Goal: Transaction & Acquisition: Purchase product/service

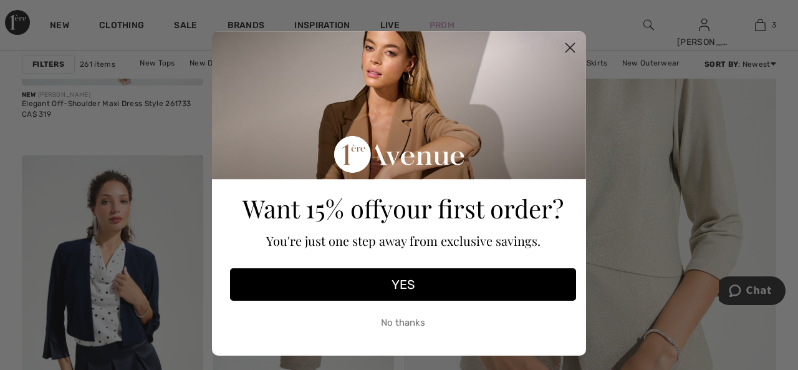
click at [564, 44] on circle "Close dialog" at bounding box center [570, 47] width 21 height 21
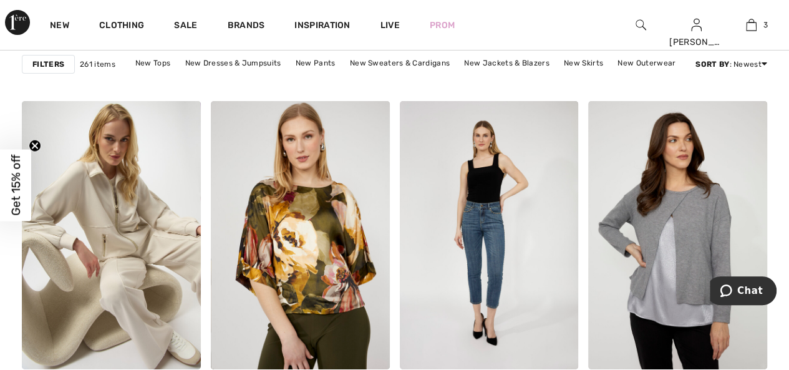
scroll to position [4586, 0]
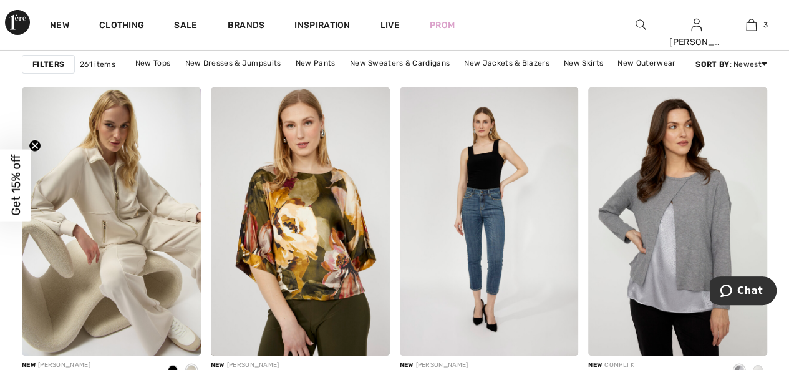
drag, startPoint x: 793, startPoint y: 50, endPoint x: 32, endPoint y: 29, distance: 761.4
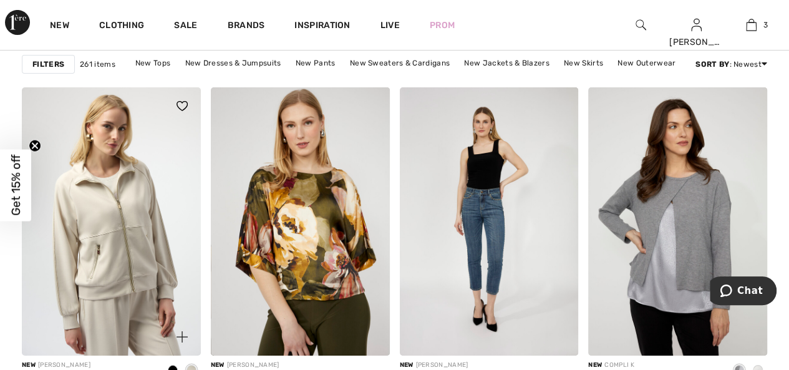
click at [93, 242] on img at bounding box center [111, 221] width 179 height 268
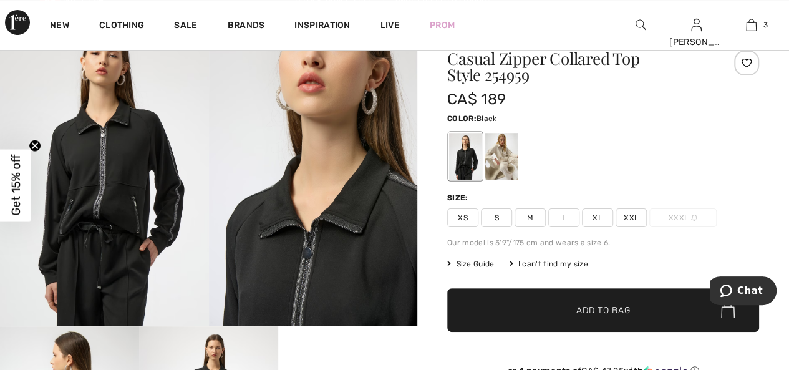
scroll to position [81, 0]
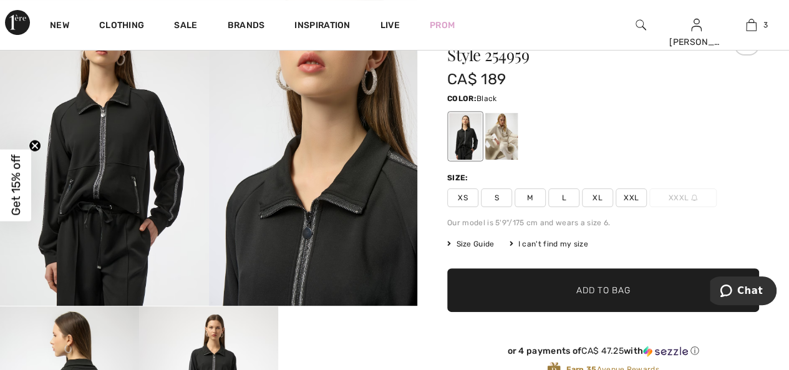
click at [529, 191] on span "M" at bounding box center [529, 197] width 31 height 19
click at [501, 146] on div at bounding box center [501, 136] width 32 height 47
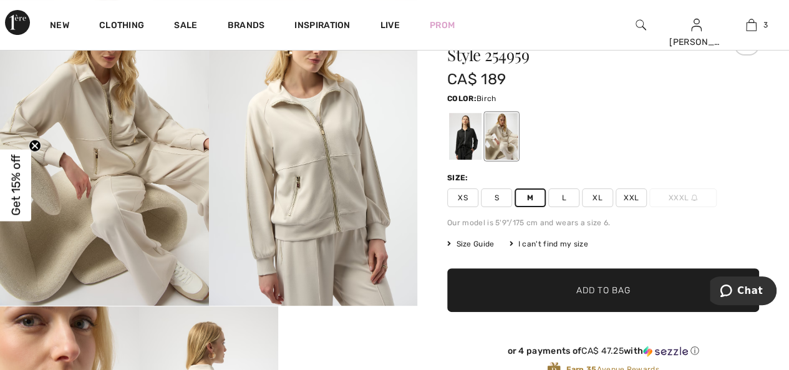
click at [504, 138] on div at bounding box center [501, 136] width 32 height 47
click at [585, 285] on span "Add to Bag" at bounding box center [603, 290] width 54 height 13
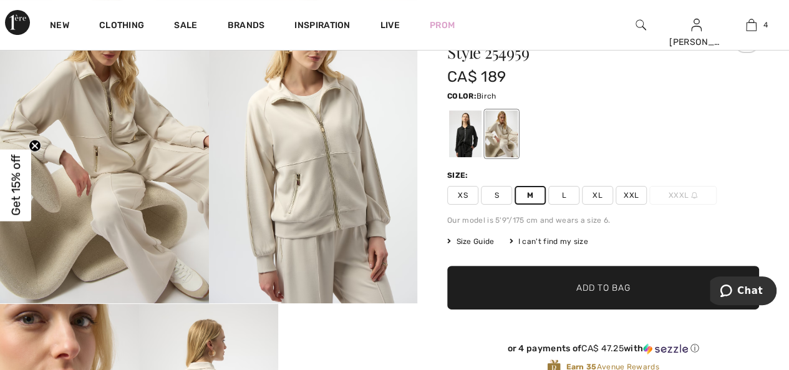
scroll to position [89, 0]
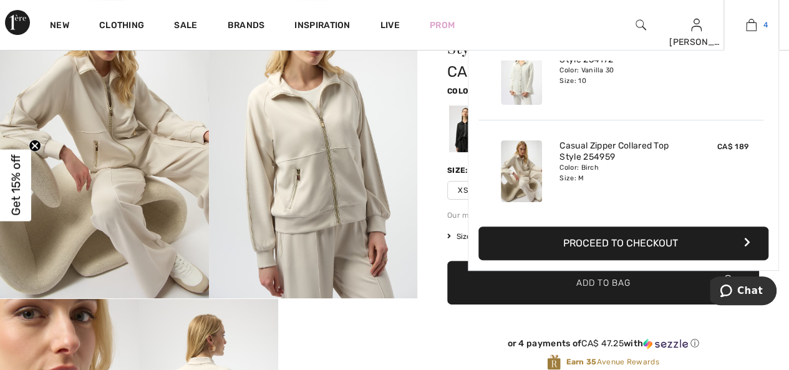
click at [755, 24] on img at bounding box center [751, 24] width 11 height 15
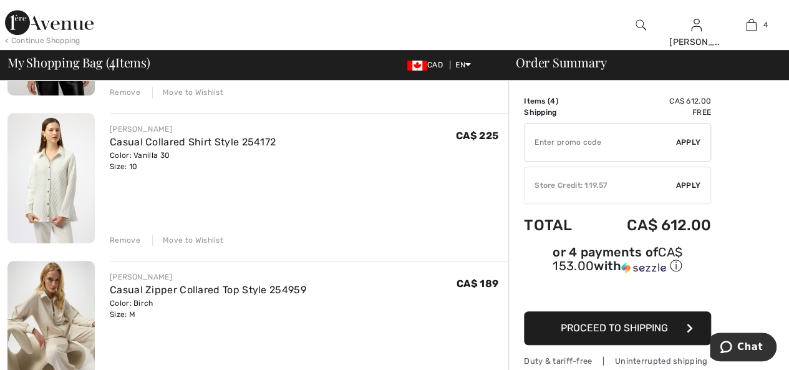
scroll to position [379, 0]
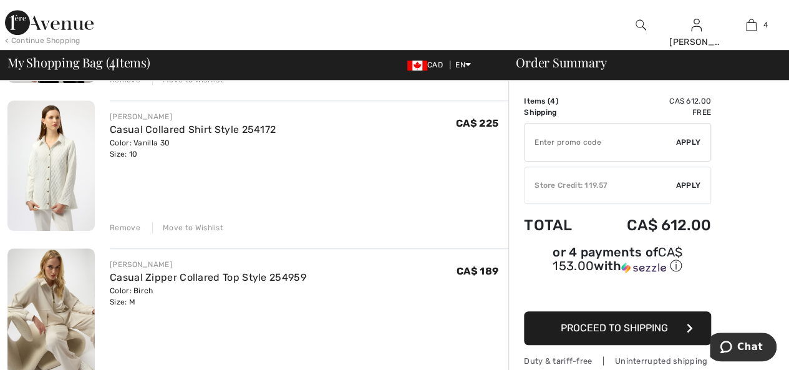
click at [198, 226] on div "Move to Wishlist" at bounding box center [187, 227] width 71 height 11
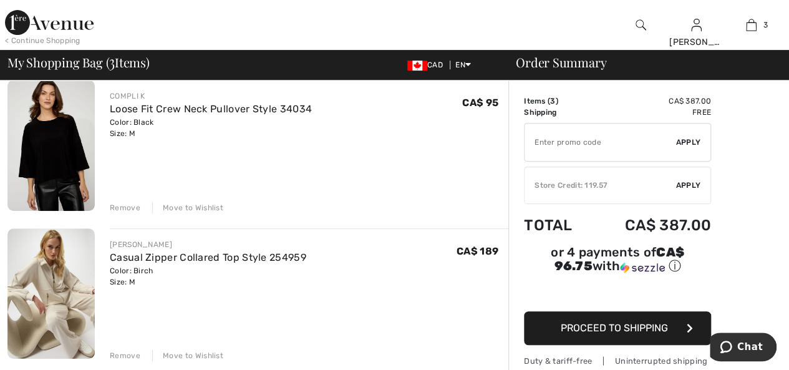
scroll to position [233, 0]
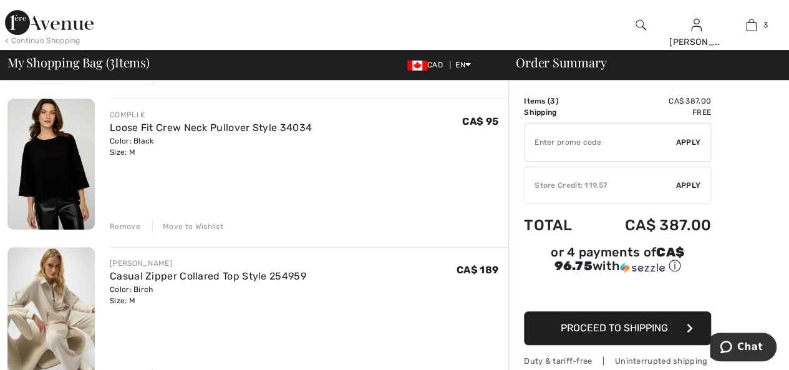
click at [196, 224] on div "Move to Wishlist" at bounding box center [187, 226] width 71 height 11
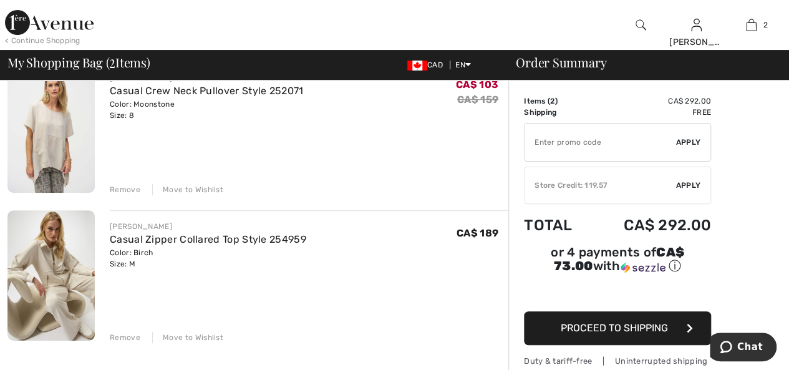
scroll to position [72, 0]
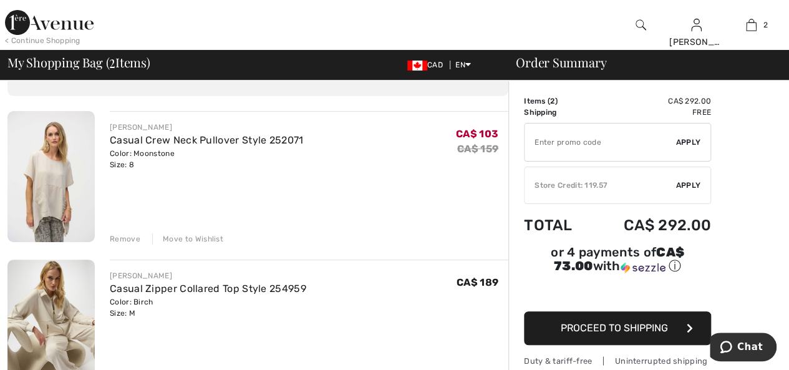
click at [213, 237] on div "Move to Wishlist" at bounding box center [187, 238] width 71 height 11
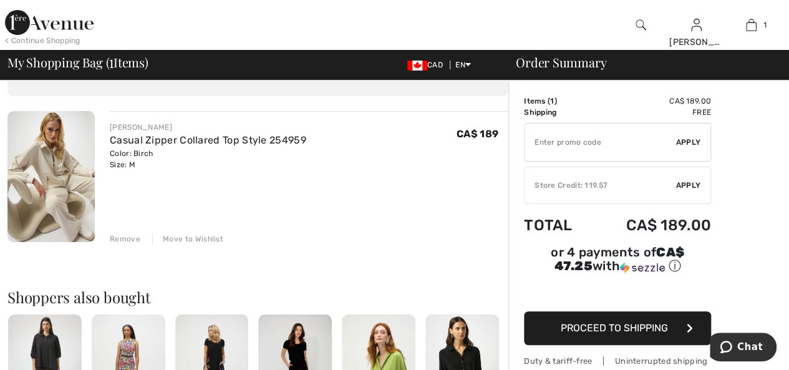
click at [696, 181] on span "Apply" at bounding box center [688, 185] width 25 height 11
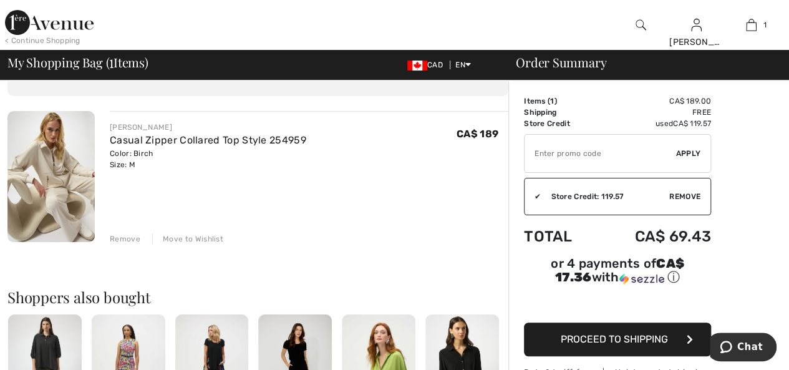
click at [616, 333] on span "Proceed to Shipping" at bounding box center [613, 339] width 107 height 12
